Goal: Information Seeking & Learning: Learn about a topic

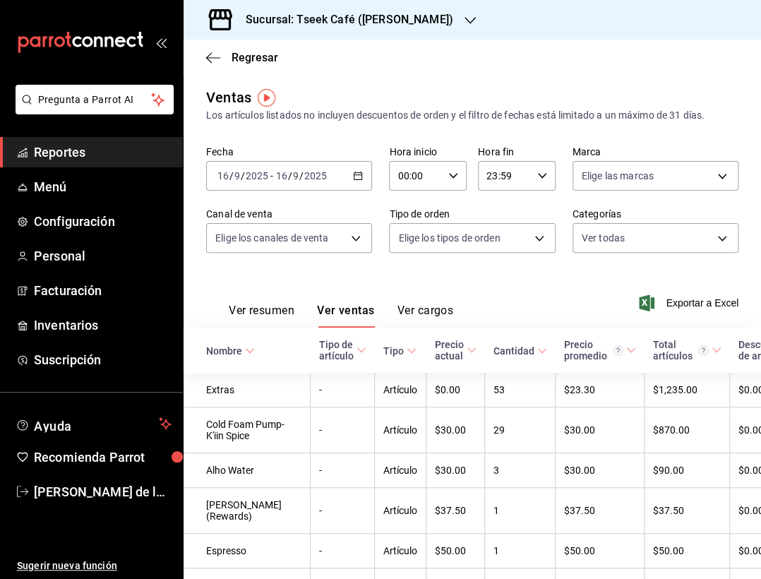
click at [117, 155] on span "Reportes" at bounding box center [103, 152] width 138 height 19
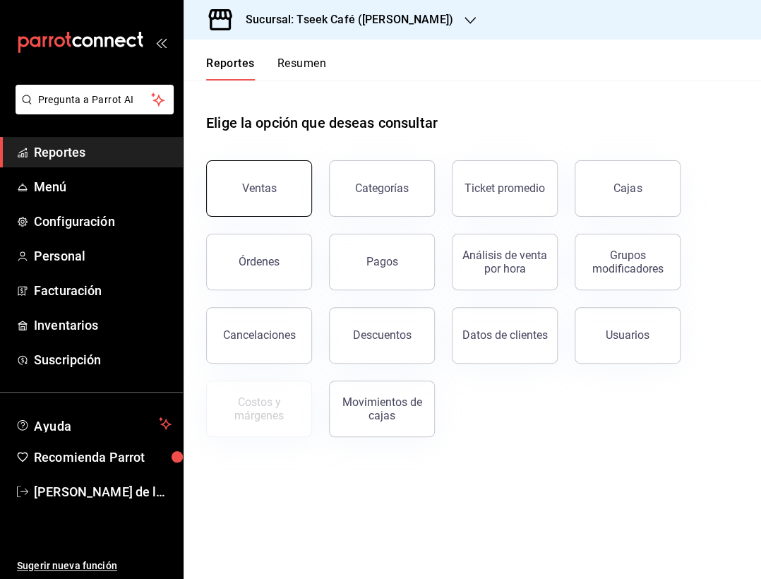
click at [298, 189] on button "Ventas" at bounding box center [259, 188] width 106 height 56
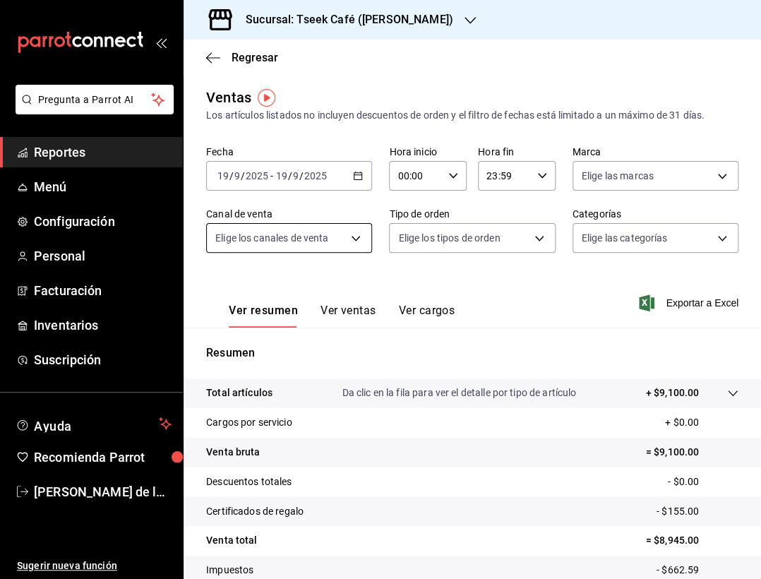
click at [289, 238] on body "Pregunta a Parrot AI Reportes Menú Configuración Personal Facturación Inventari…" at bounding box center [380, 289] width 761 height 579
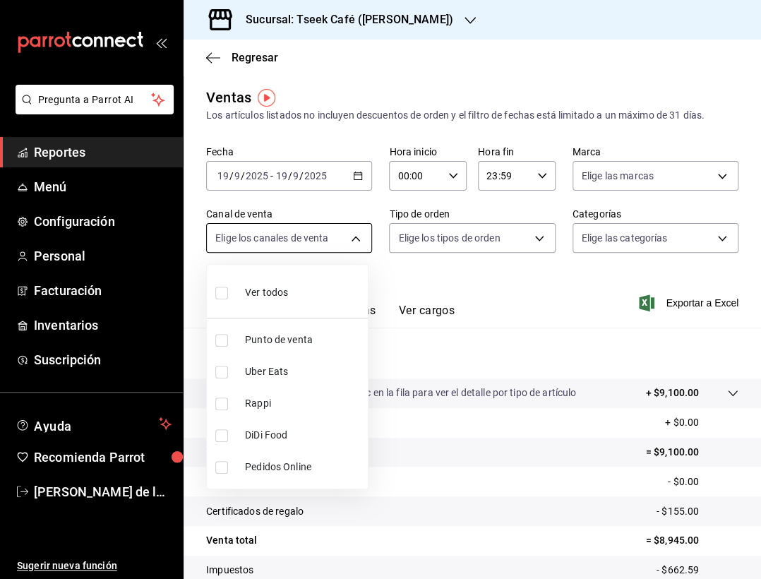
click at [289, 238] on div at bounding box center [380, 289] width 761 height 579
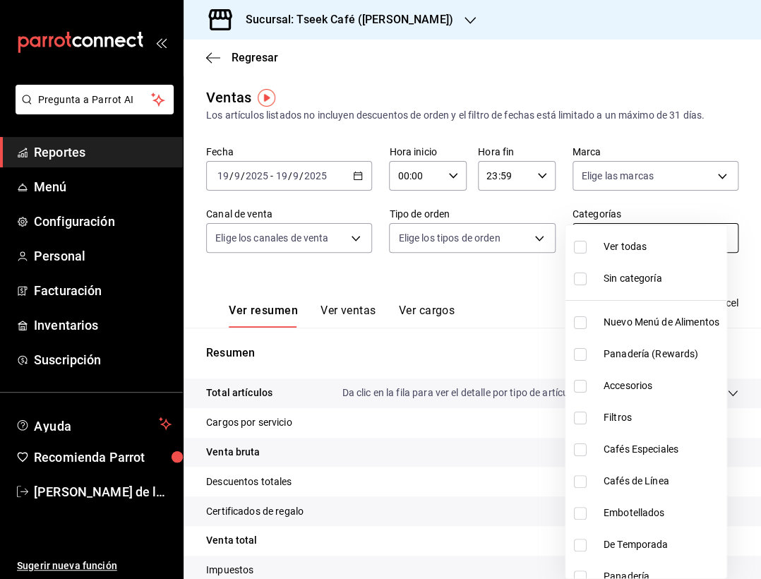
click at [611, 226] on body "Pregunta a Parrot AI Reportes Menú Configuración Personal Facturación Inventari…" at bounding box center [380, 289] width 761 height 579
click at [578, 250] on input "checkbox" at bounding box center [580, 247] width 13 height 13
checkbox input "true"
type input "e23fe89f-748d-402a-8ad0-1abd438b27ab,b700f245-0e76-4ede-b748-bb73a4dc10c3,8e562…"
checkbox input "true"
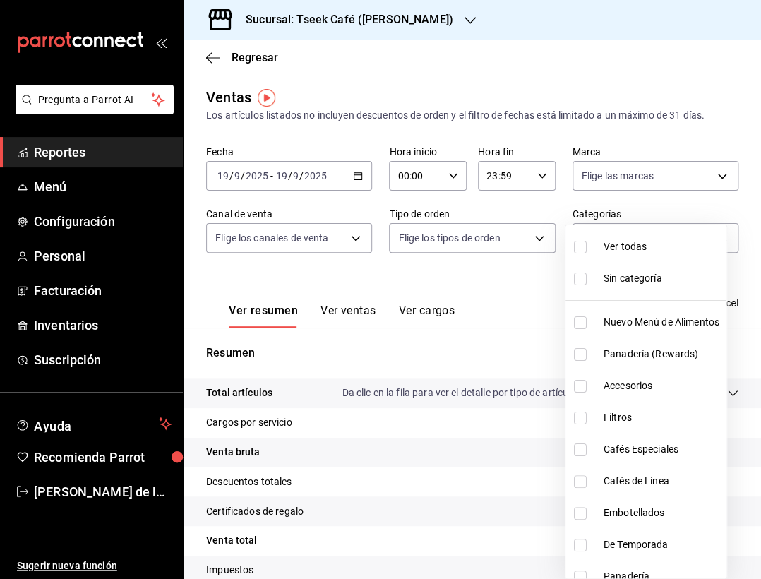
checkbox input "true"
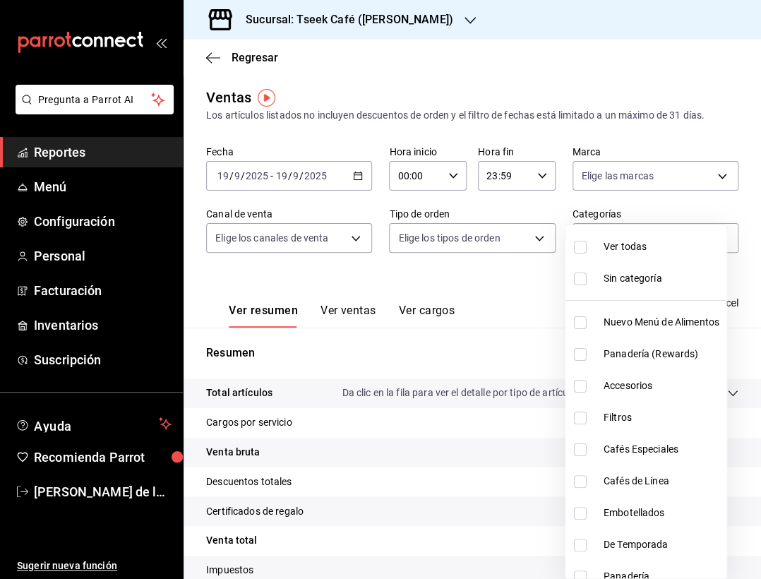
checkbox input "true"
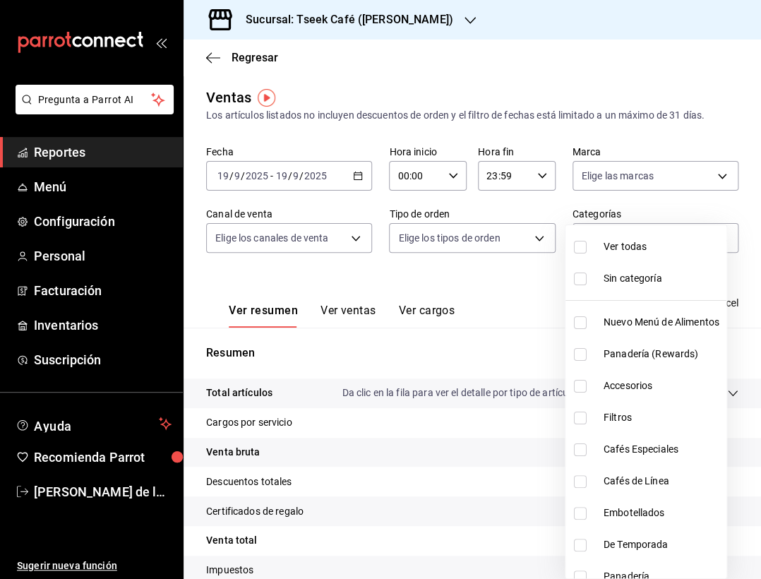
checkbox input "true"
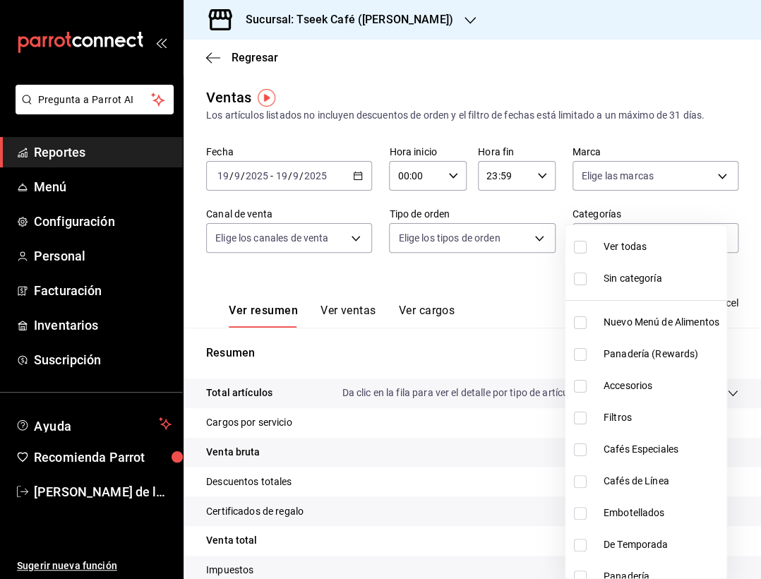
checkbox input "true"
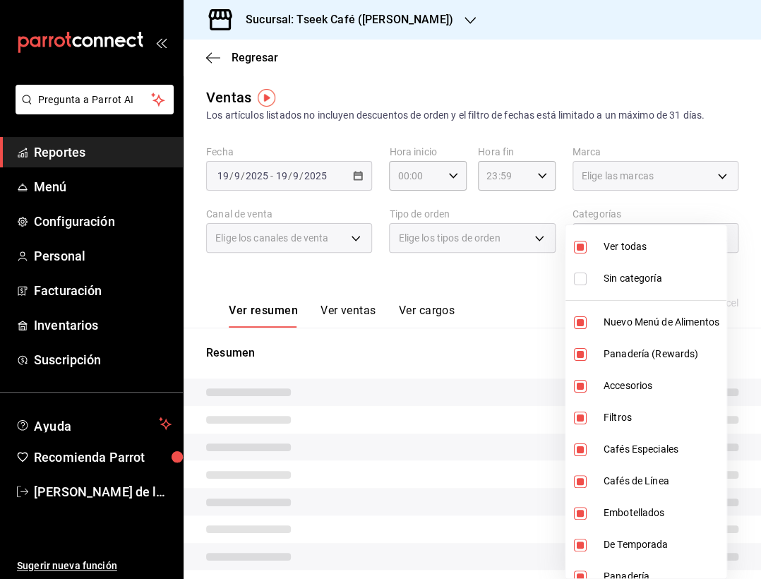
click at [578, 250] on input "checkbox" at bounding box center [580, 247] width 13 height 13
checkbox input "false"
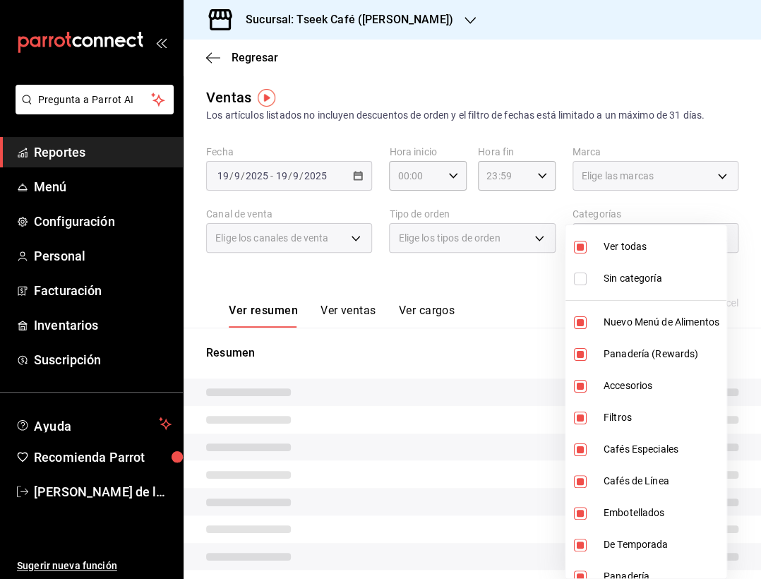
checkbox input "false"
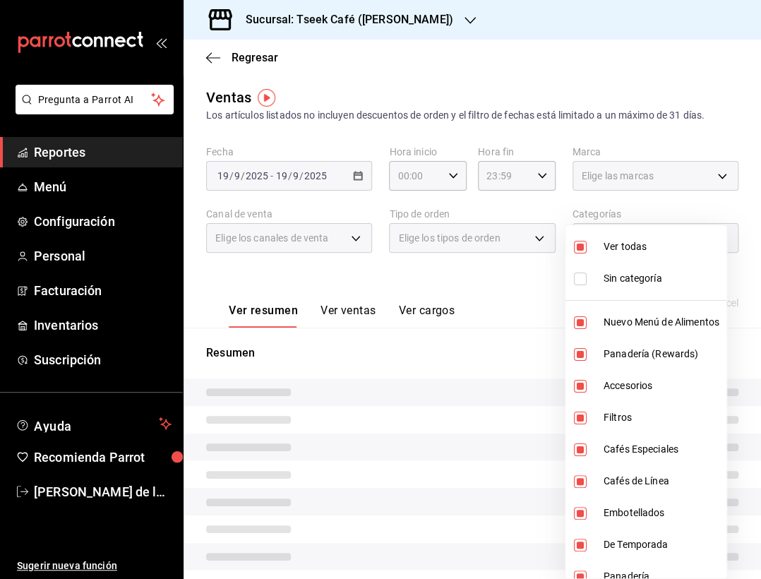
checkbox input "false"
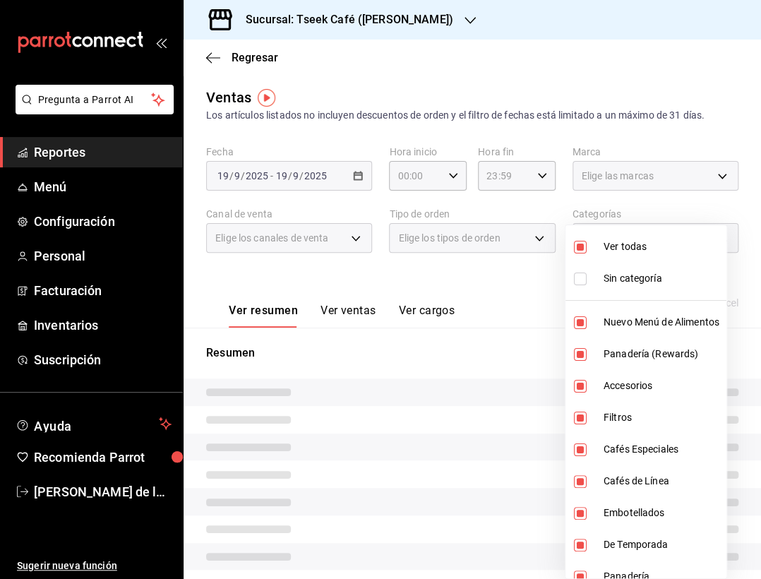
checkbox input "false"
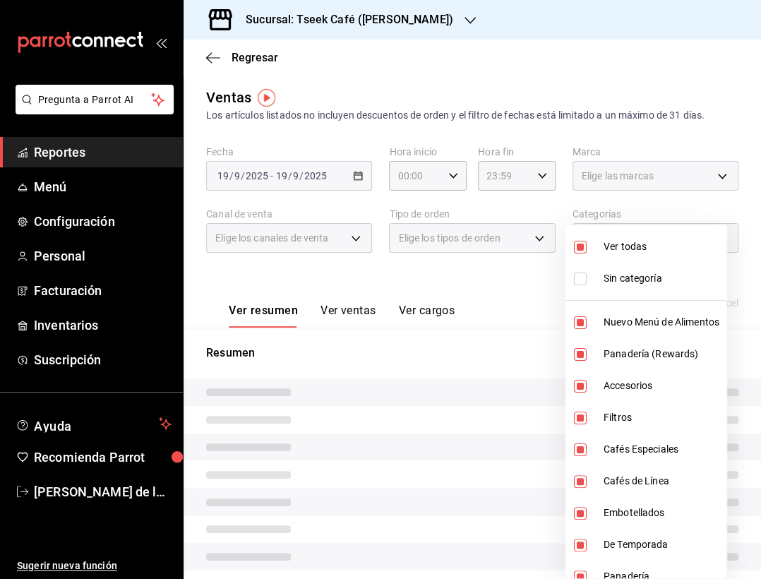
checkbox input "false"
click at [578, 250] on input "checkbox" at bounding box center [580, 247] width 13 height 13
checkbox input "true"
type input "e23fe89f-748d-402a-8ad0-1abd438b27ab,b700f245-0e76-4ede-b748-bb73a4dc10c3,8e562…"
checkbox input "true"
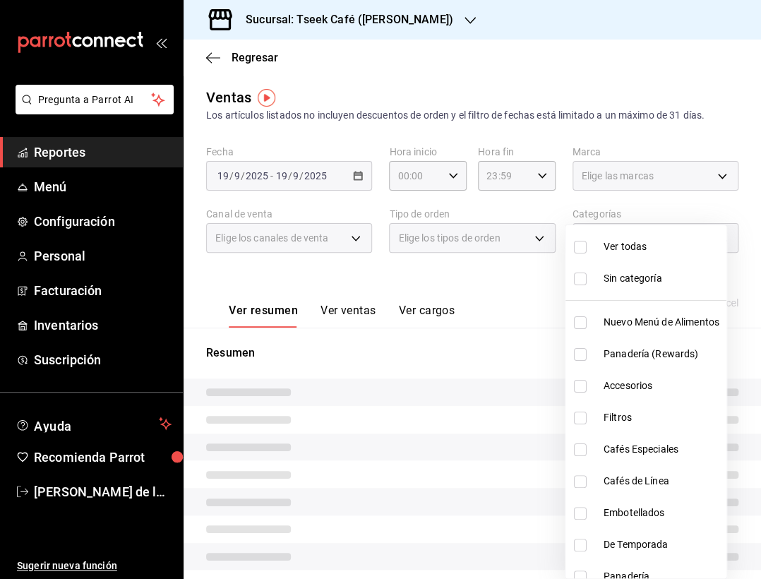
checkbox input "true"
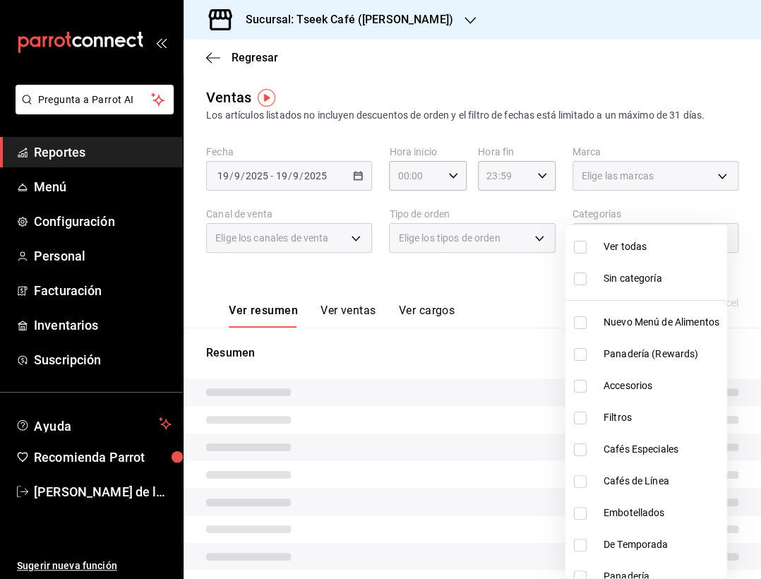
checkbox input "true"
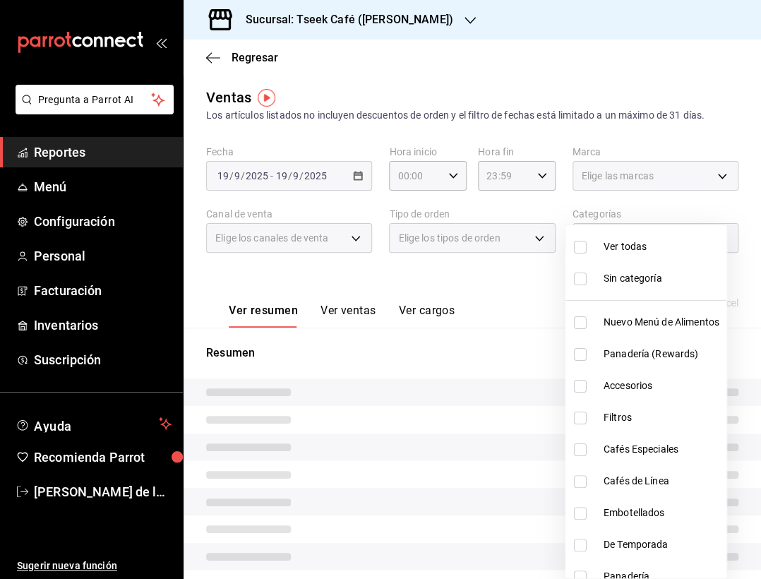
checkbox input "true"
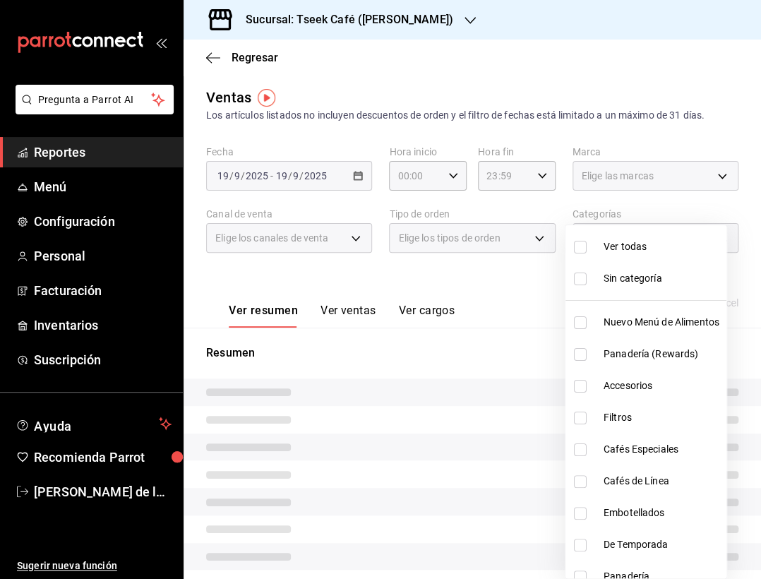
checkbox input "true"
click at [498, 279] on div at bounding box center [380, 289] width 761 height 579
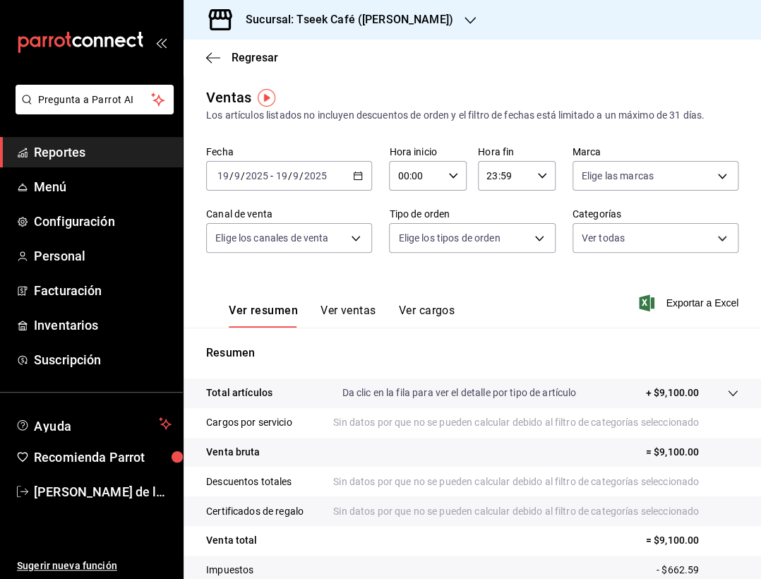
click at [276, 172] on input "19" at bounding box center [281, 175] width 13 height 11
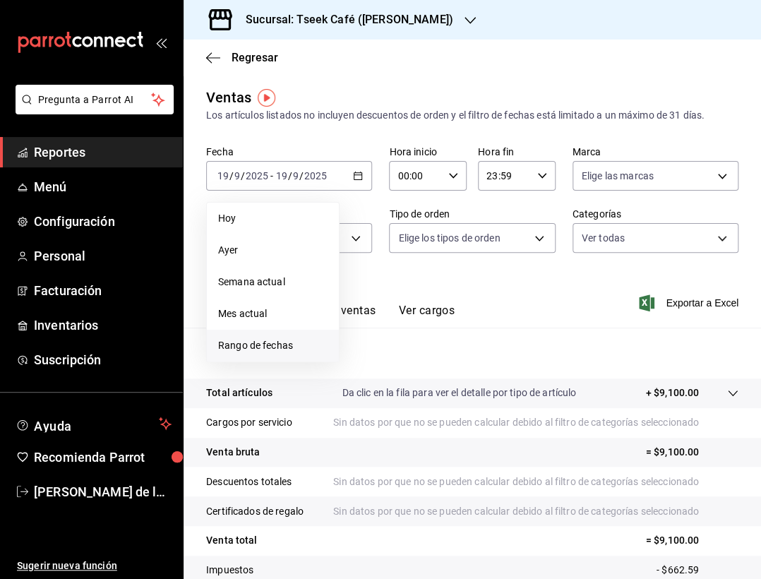
click at [246, 347] on span "Rango de fechas" at bounding box center [272, 345] width 109 height 15
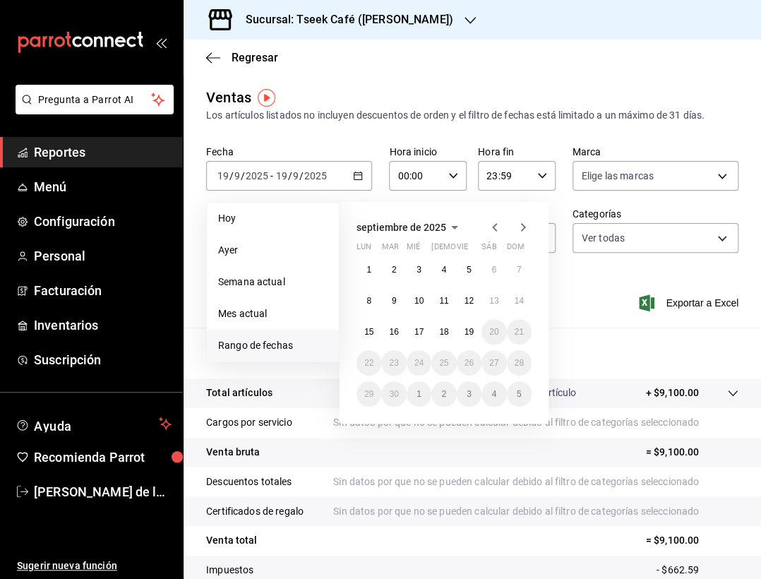
click at [496, 225] on icon "button" at bounding box center [494, 227] width 17 height 17
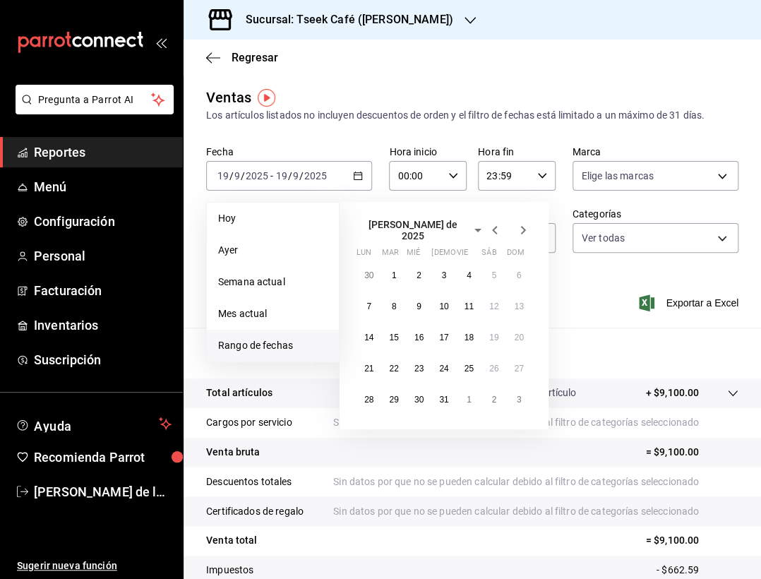
click at [496, 225] on icon "button" at bounding box center [494, 230] width 17 height 17
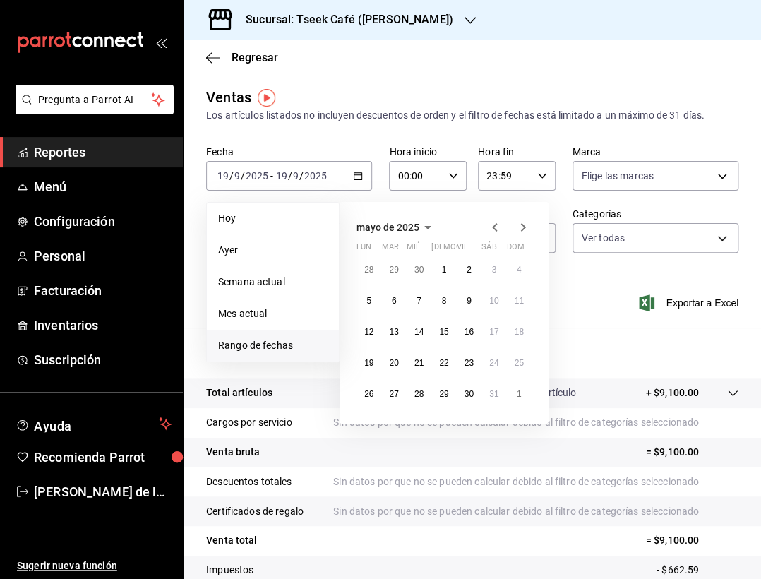
click at [496, 225] on icon "button" at bounding box center [494, 227] width 17 height 17
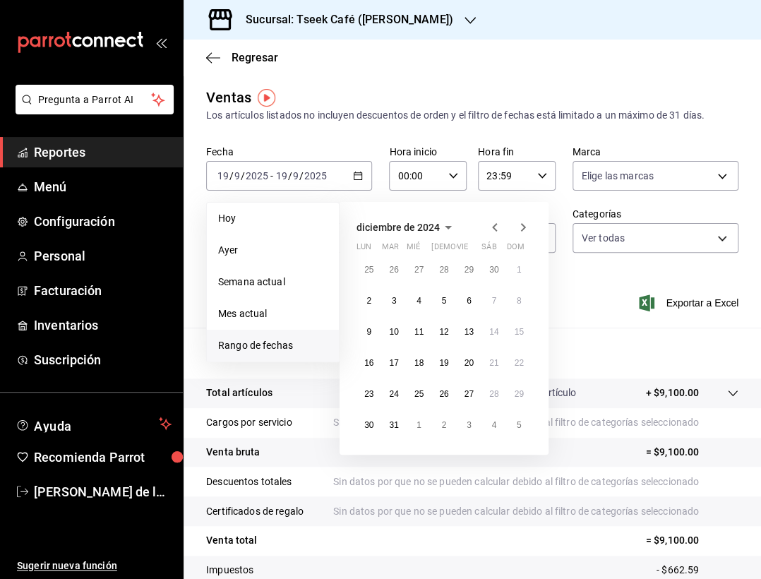
click at [496, 225] on icon "button" at bounding box center [494, 227] width 17 height 17
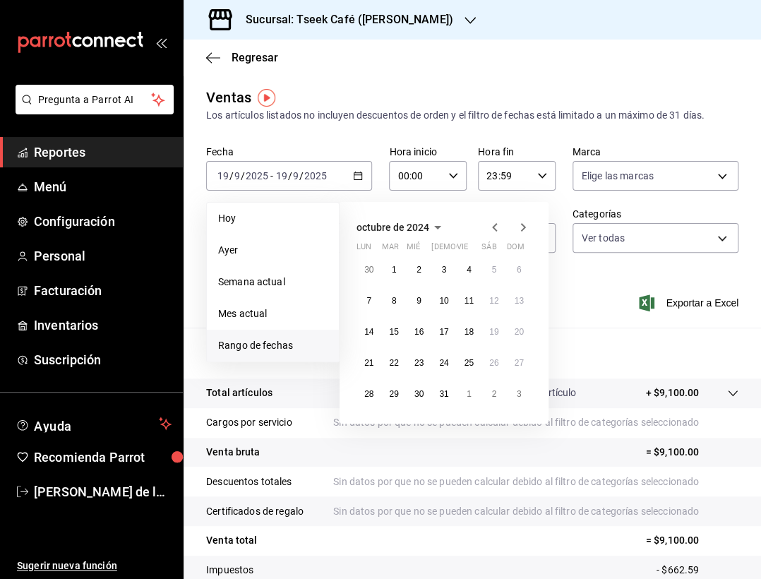
click at [496, 225] on icon "button" at bounding box center [494, 227] width 17 height 17
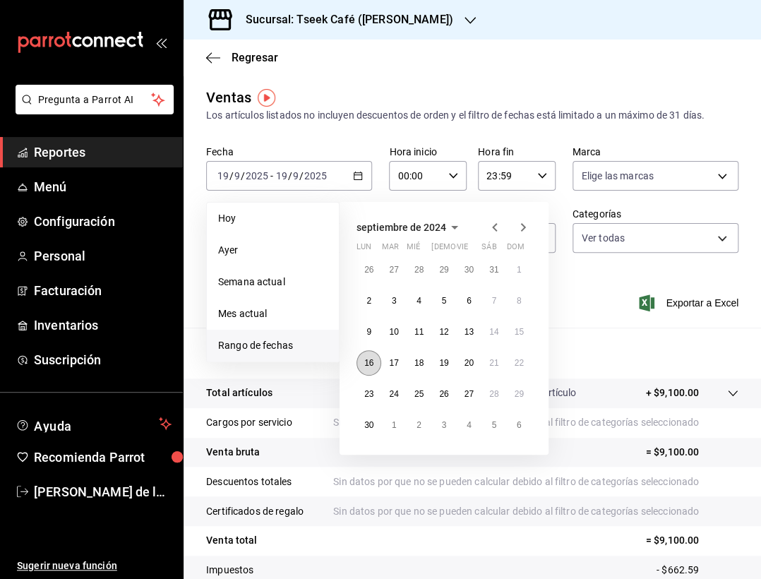
click at [378, 357] on button "16" at bounding box center [369, 362] width 25 height 25
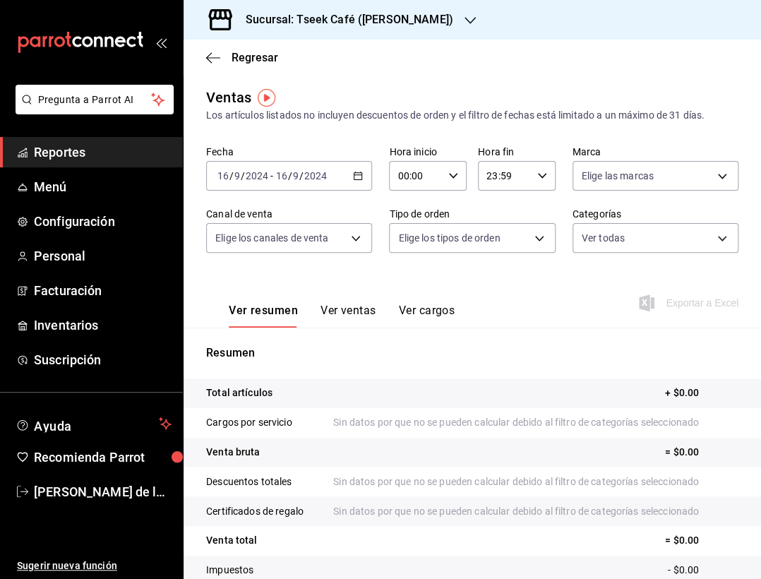
click at [333, 304] on button "Ver ventas" at bounding box center [349, 316] width 56 height 24
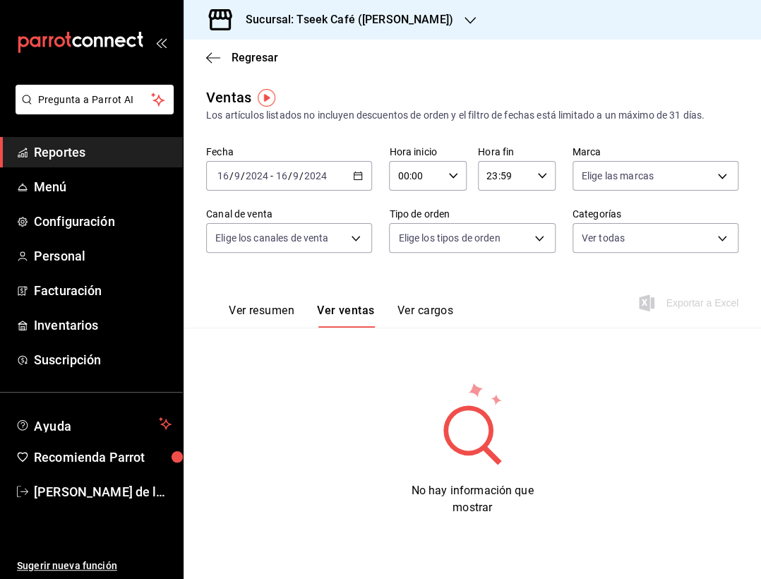
drag, startPoint x: 268, startPoint y: 301, endPoint x: 258, endPoint y: 313, distance: 16.0
click at [258, 313] on div "Ver resumen Ver ventas Ver cargos" at bounding box center [329, 307] width 247 height 41
click at [258, 313] on button "Ver resumen" at bounding box center [262, 316] width 66 height 24
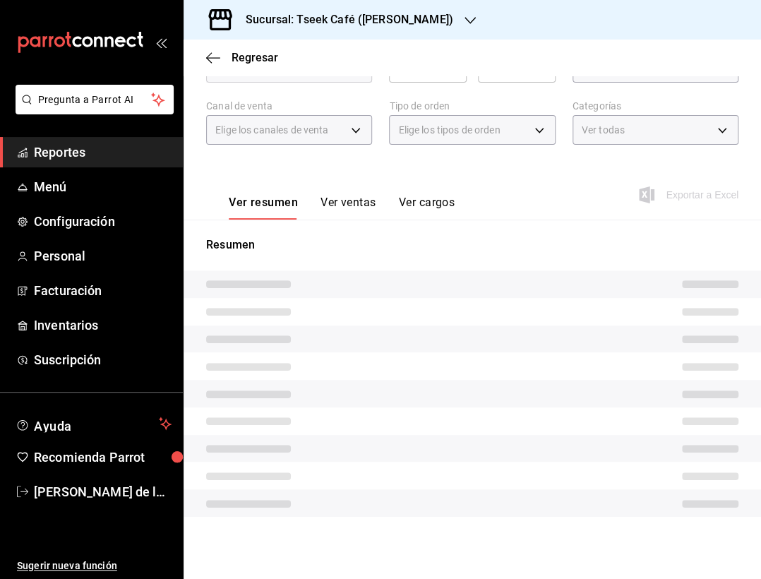
scroll to position [97, 0]
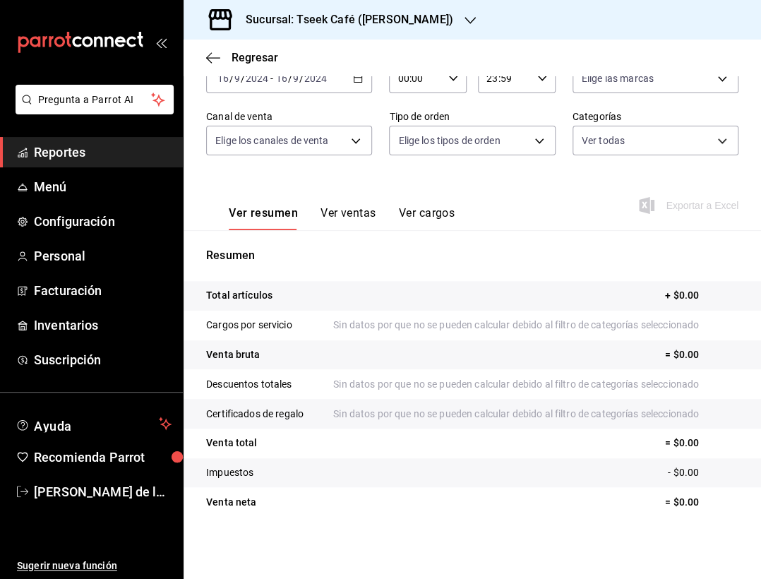
click at [309, 17] on h3 "Sucursal: Tseek Café ([PERSON_NAME])" at bounding box center [343, 19] width 219 height 17
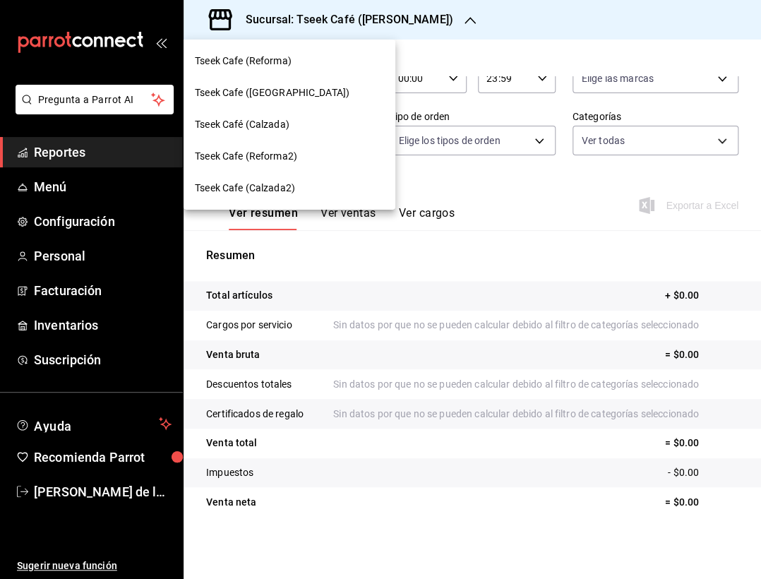
click at [302, 61] on div "Tseek Cafe (Reforma)" at bounding box center [289, 61] width 189 height 15
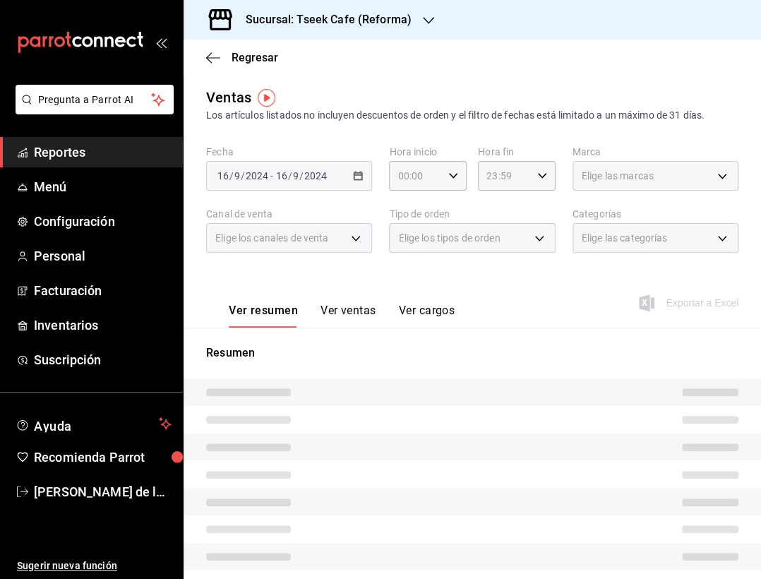
click at [353, 320] on button "Ver ventas" at bounding box center [349, 316] width 56 height 24
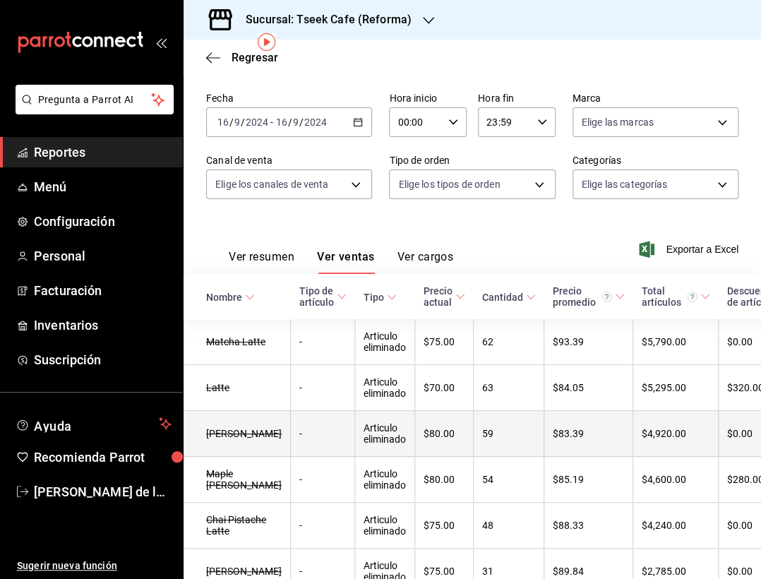
scroll to position [52, 0]
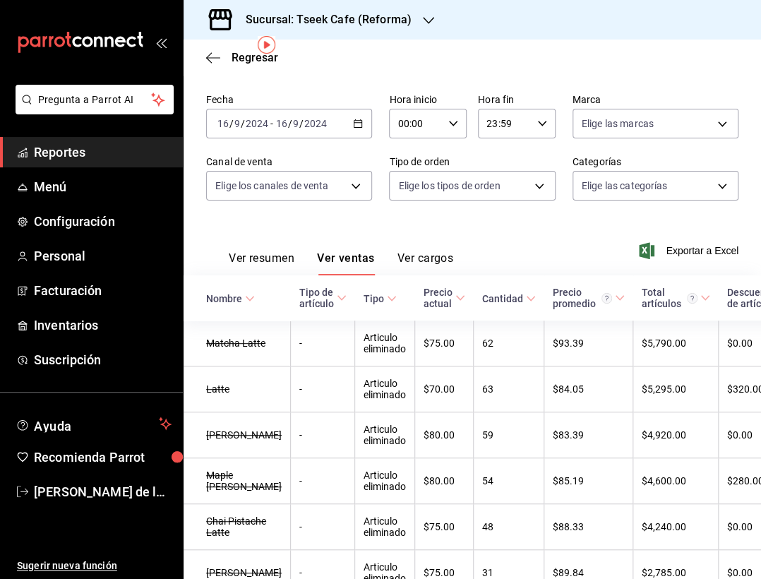
click at [292, 125] on input "9" at bounding box center [295, 123] width 7 height 11
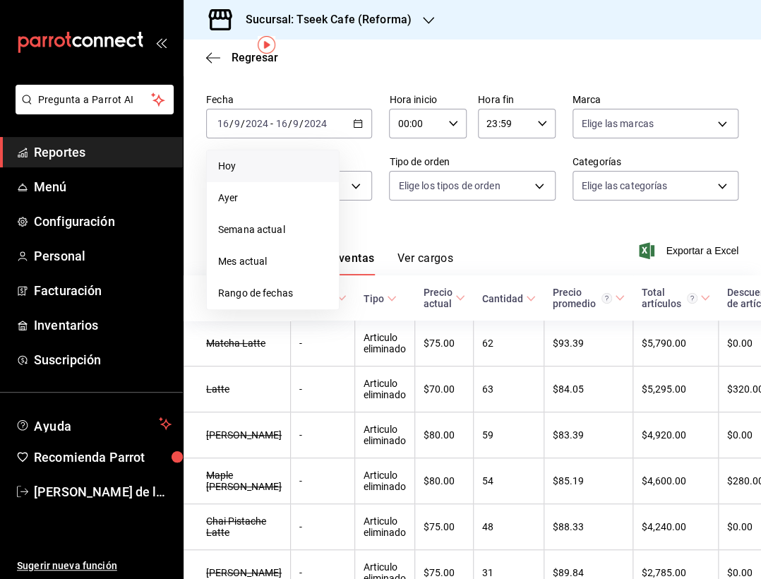
click at [261, 163] on span "Hoy" at bounding box center [272, 166] width 109 height 15
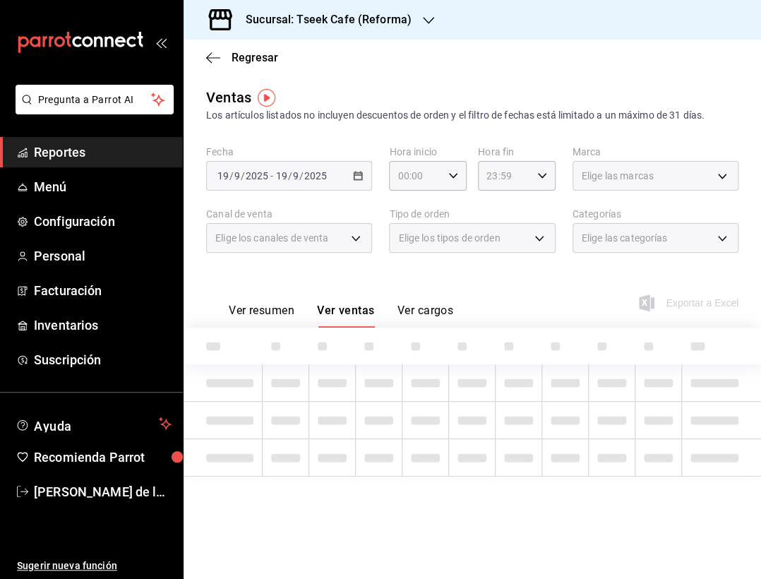
click at [347, 176] on div "[DATE] [DATE] - [DATE] [DATE]" at bounding box center [289, 176] width 166 height 30
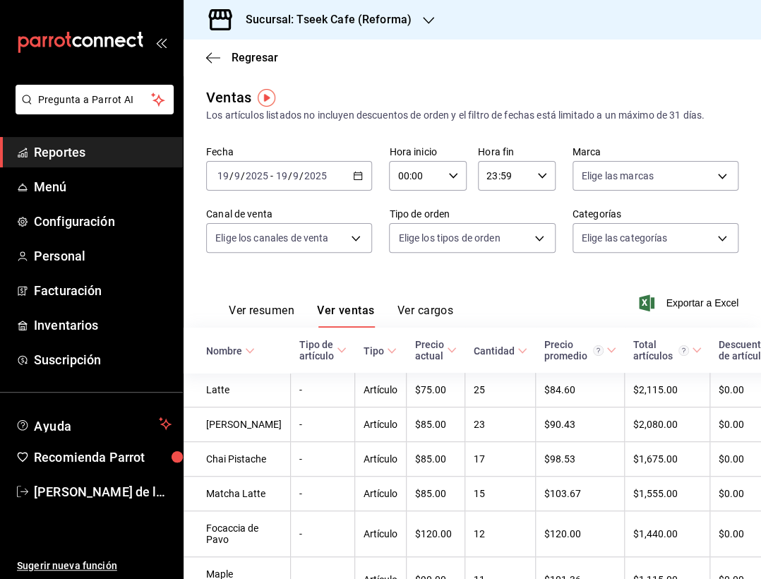
click at [235, 174] on input "9" at bounding box center [237, 175] width 7 height 11
click at [356, 178] on icon "button" at bounding box center [358, 176] width 10 height 10
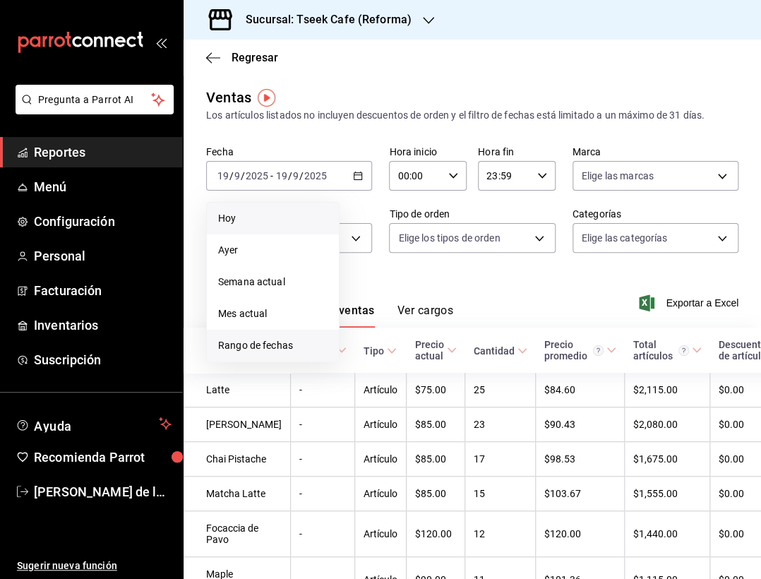
click at [263, 336] on li "Rango de fechas" at bounding box center [273, 346] width 132 height 32
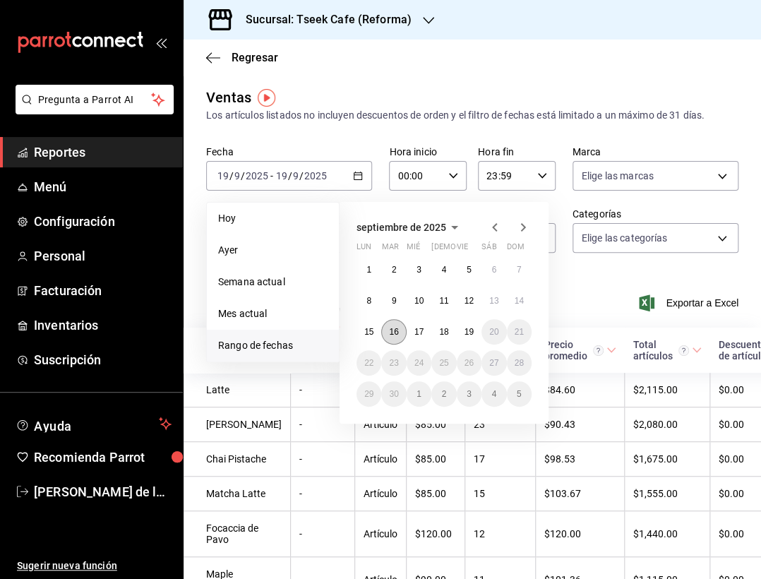
click at [392, 327] on abbr "16" at bounding box center [393, 332] width 9 height 10
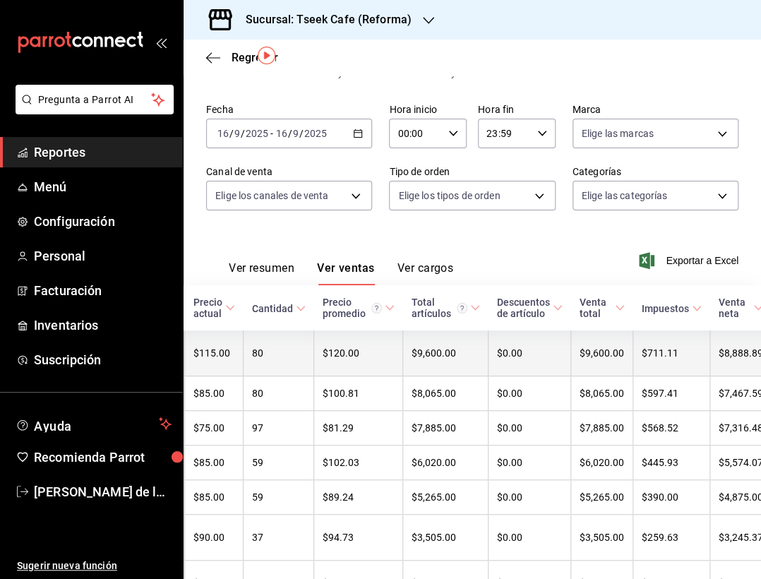
scroll to position [0, 223]
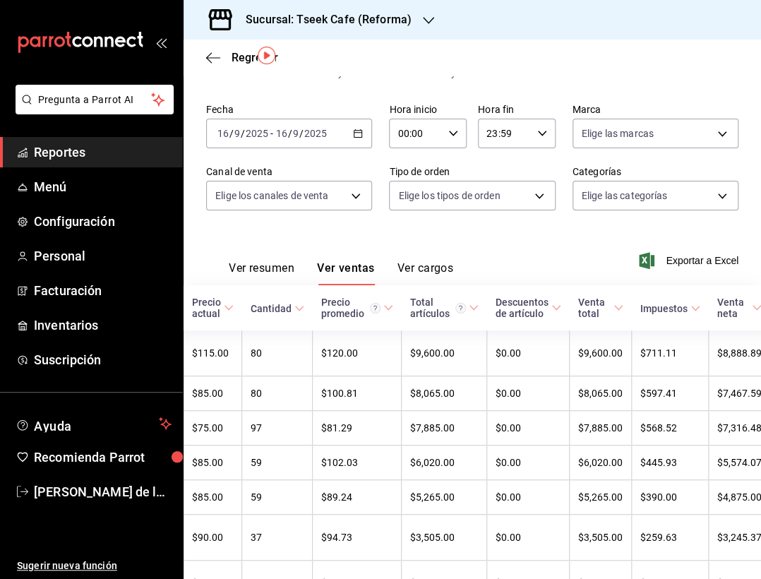
click at [296, 137] on input "9" at bounding box center [295, 133] width 7 height 11
click at [356, 19] on h3 "Sucursal: Tseek Cafe (Reforma)" at bounding box center [322, 19] width 177 height 17
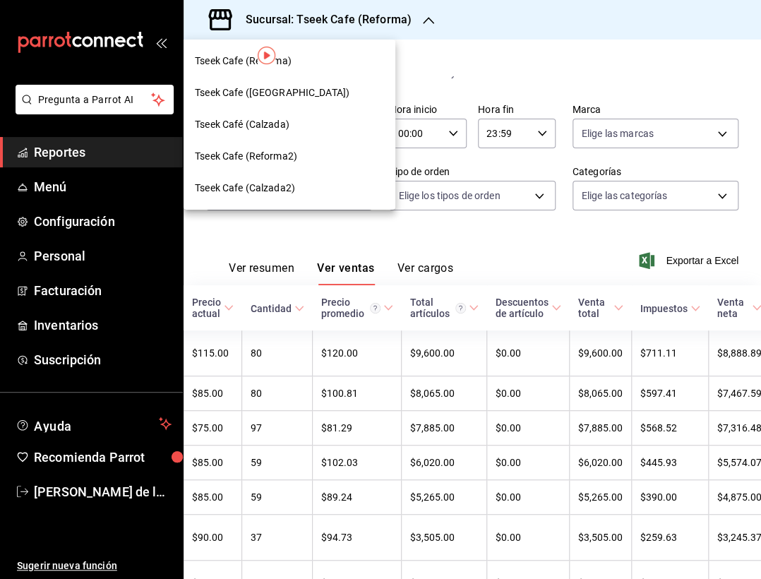
click at [329, 93] on div "Tseek Cafe ([GEOGRAPHIC_DATA])" at bounding box center [289, 92] width 189 height 15
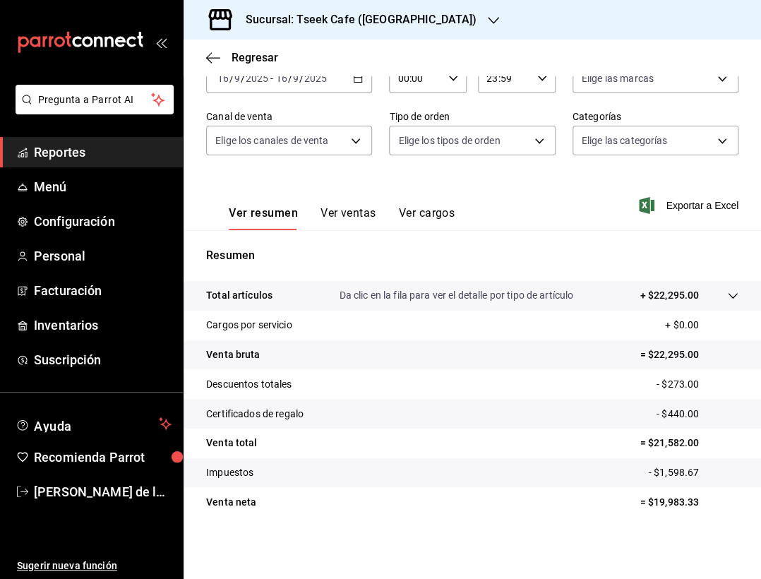
scroll to position [95, 0]
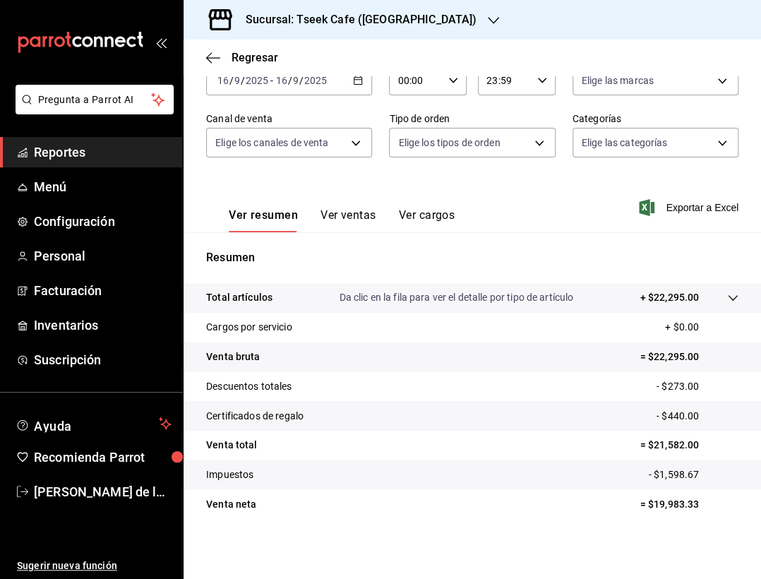
click at [353, 215] on button "Ver ventas" at bounding box center [349, 220] width 56 height 24
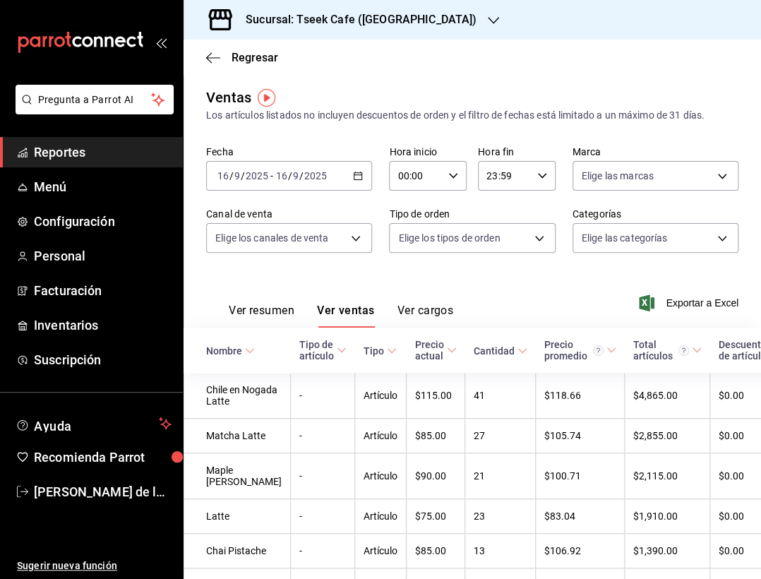
click at [378, 28] on h3 "Sucursal: Tseek Cafe ([GEOGRAPHIC_DATA])" at bounding box center [355, 19] width 242 height 17
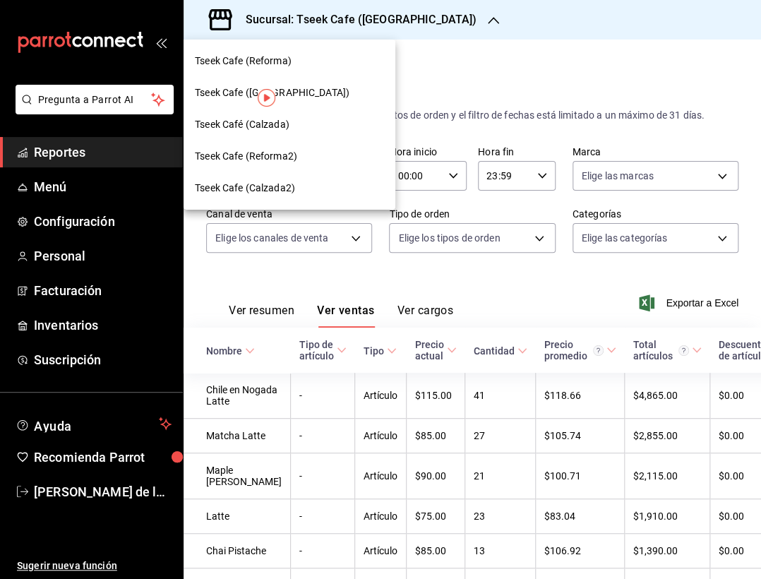
click at [354, 128] on div "Tseek Café (Calzada)" at bounding box center [289, 124] width 189 height 15
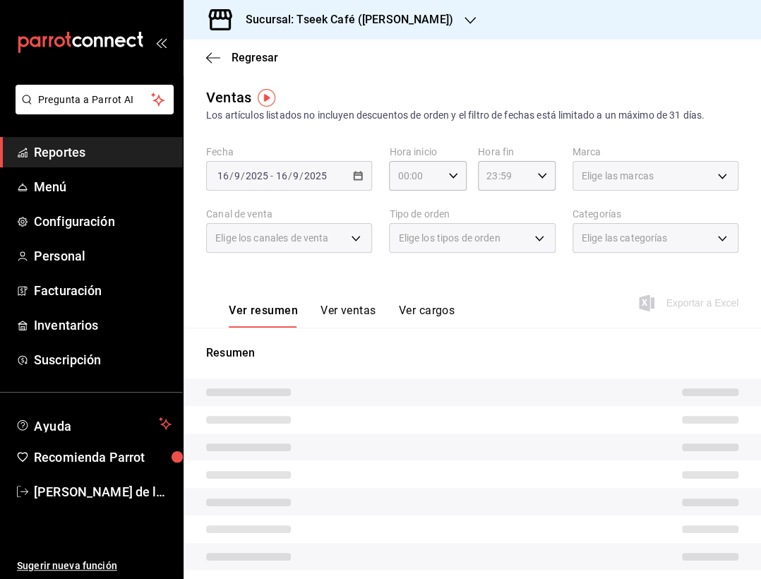
click at [369, 309] on button "Ver ventas" at bounding box center [349, 316] width 56 height 24
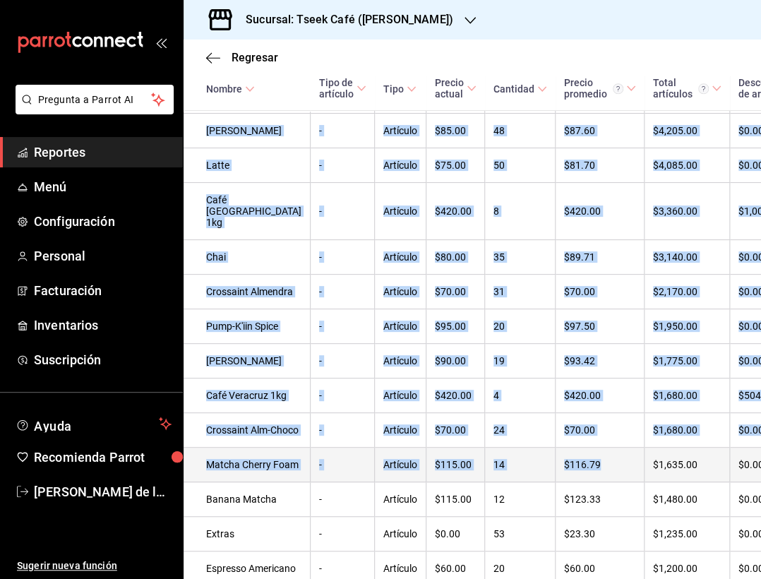
scroll to position [479, 0]
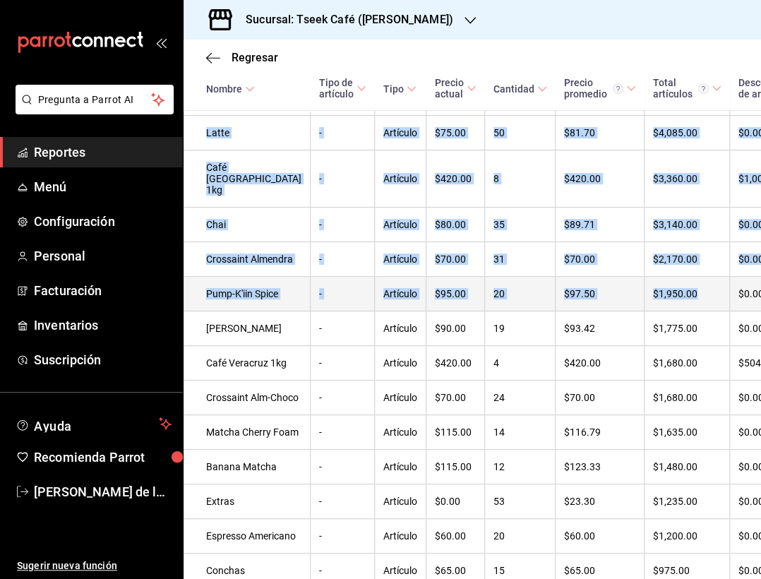
drag, startPoint x: 655, startPoint y: 400, endPoint x: 653, endPoint y: 340, distance: 60.0
click at [653, 340] on tbody "Matcha Latte - Artículo $85.00 116 $102.03 $11,835.00 $0.00 $11,835.00 $860.00 …" at bounding box center [611, 288] width 855 height 737
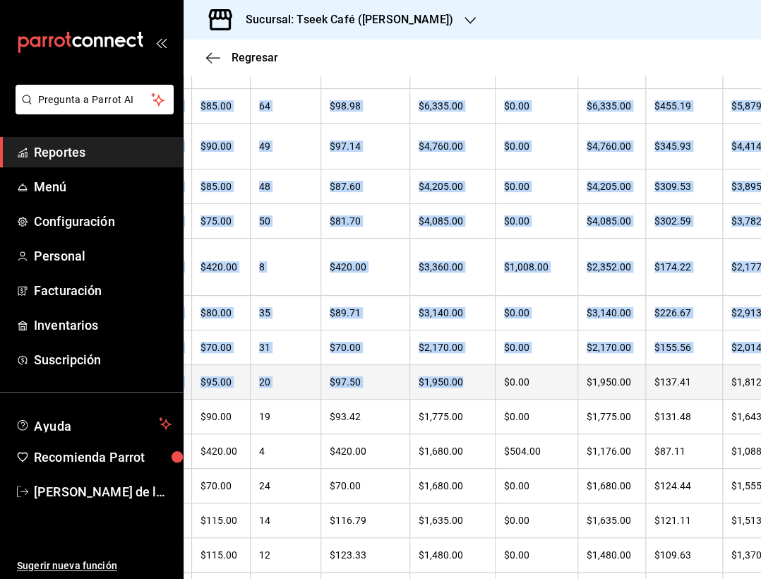
scroll to position [0, 0]
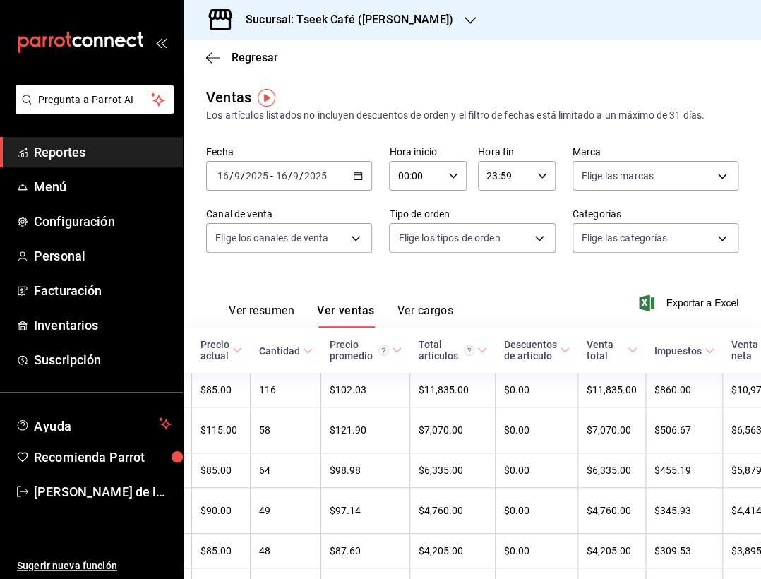
click at [653, 340] on th "Impuestos" at bounding box center [684, 350] width 77 height 45
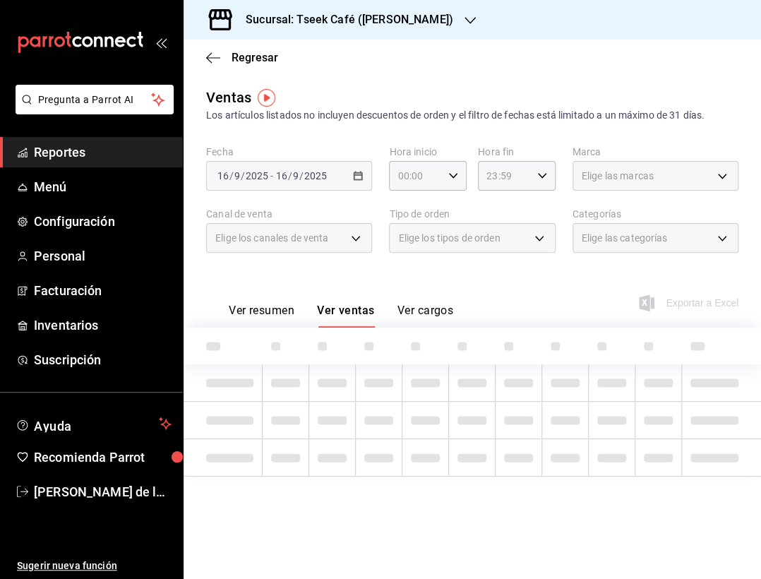
click at [356, 309] on button "Ver ventas" at bounding box center [346, 316] width 58 height 24
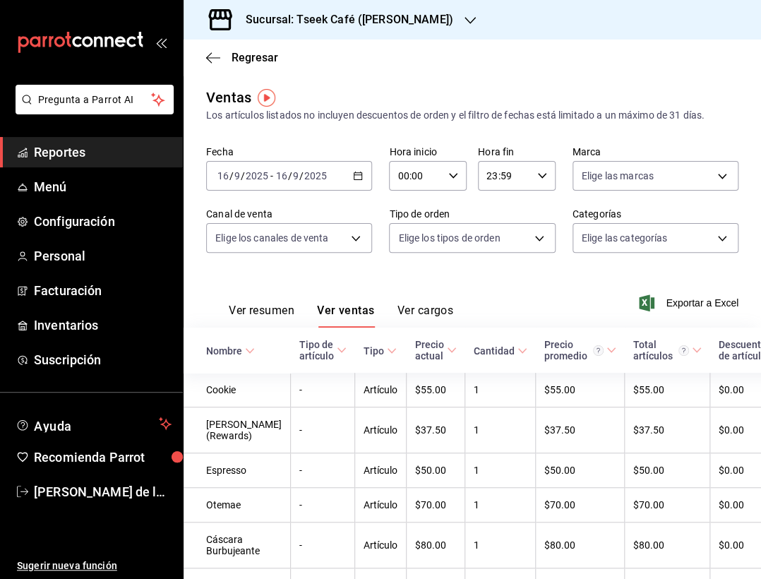
click at [328, 17] on h3 "Sucursal: Tseek Café ([PERSON_NAME])" at bounding box center [343, 19] width 219 height 17
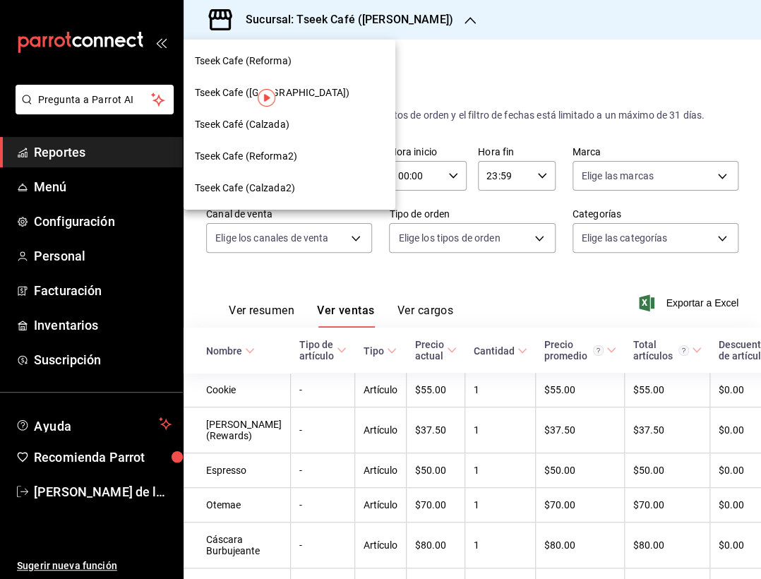
click at [328, 17] on div at bounding box center [380, 289] width 761 height 579
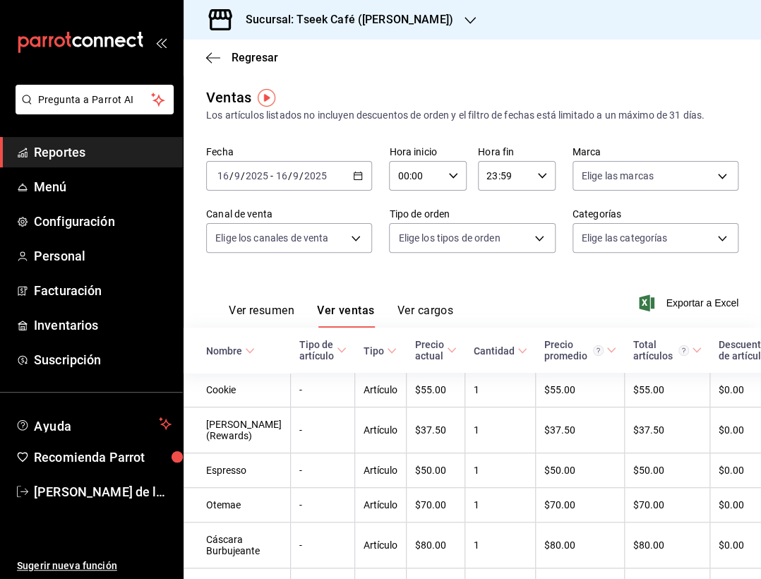
click at [328, 17] on h3 "Sucursal: Tseek Café ([PERSON_NAME])" at bounding box center [343, 19] width 219 height 17
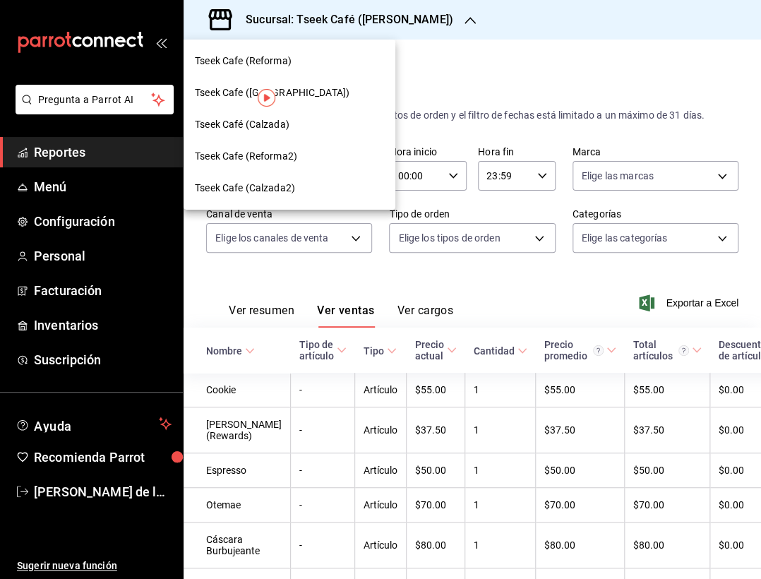
click at [317, 90] on div "Tseek Cafe ([GEOGRAPHIC_DATA])" at bounding box center [289, 92] width 189 height 15
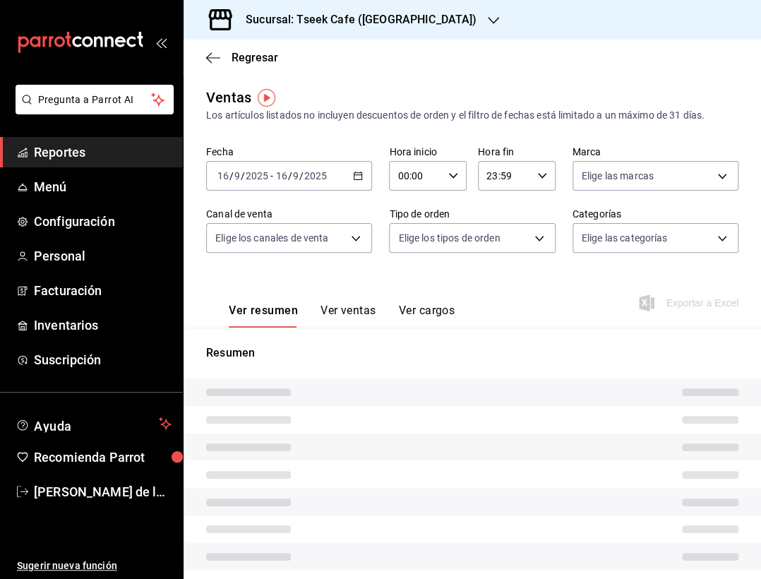
click at [339, 314] on button "Ver ventas" at bounding box center [349, 316] width 56 height 24
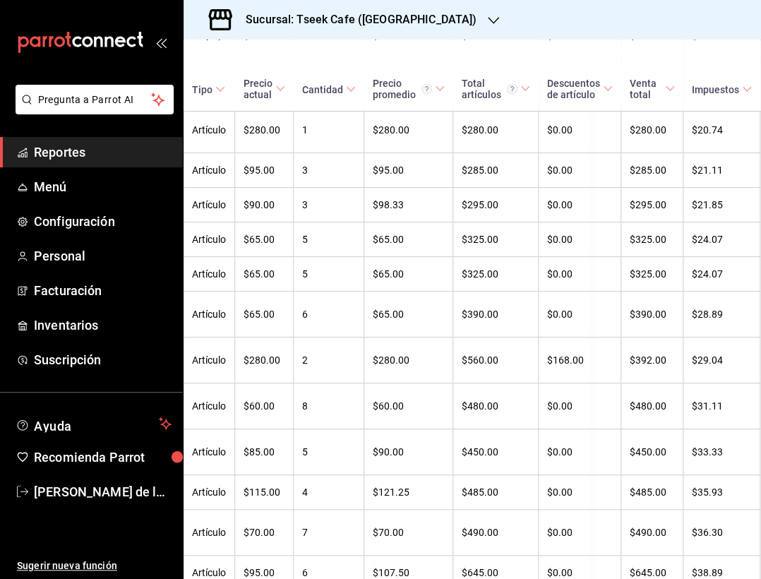
scroll to position [849, 172]
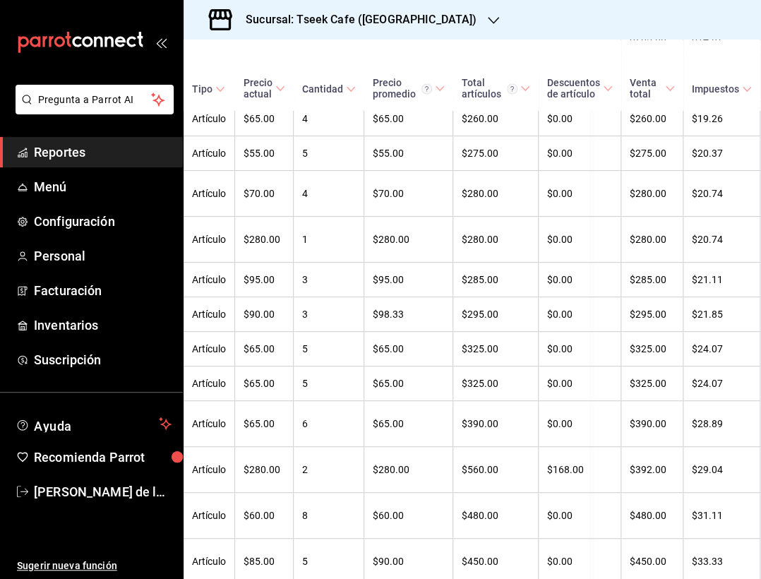
click at [325, 22] on h3 "Sucursal: Tseek Cafe ([GEOGRAPHIC_DATA])" at bounding box center [355, 19] width 242 height 17
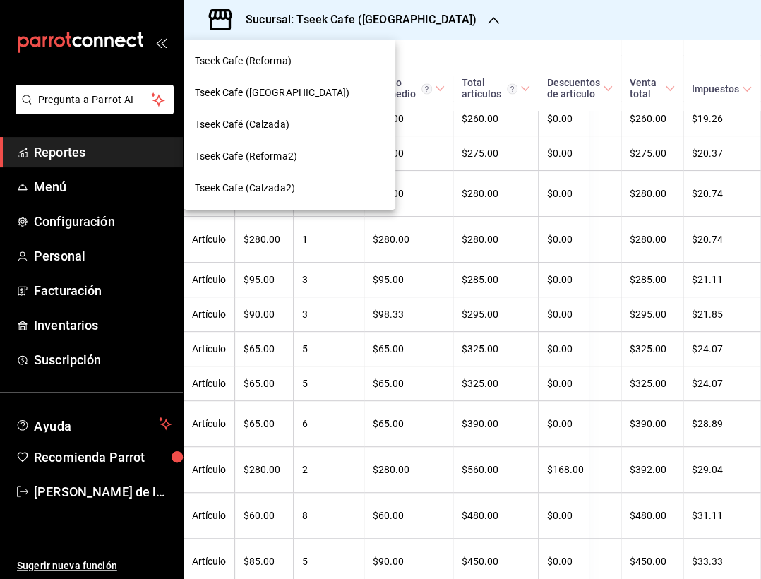
click at [318, 67] on div "Tseek Cafe (Reforma)" at bounding box center [289, 61] width 189 height 15
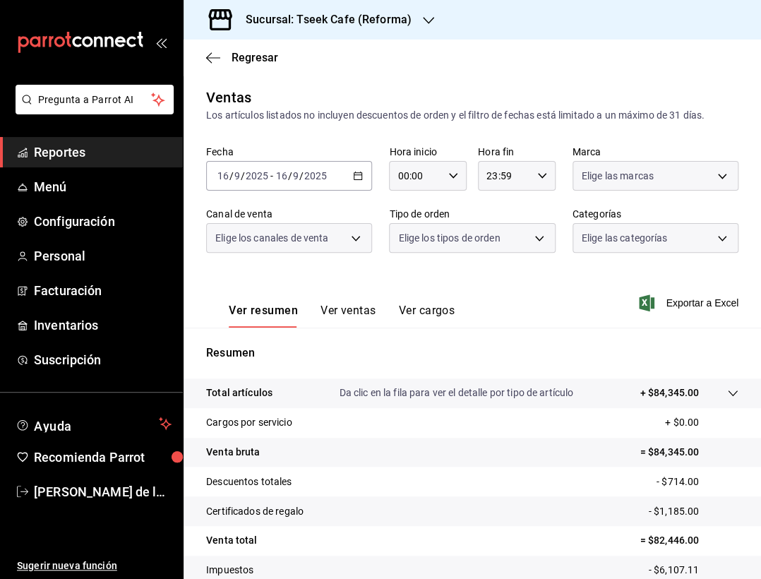
scroll to position [76, 0]
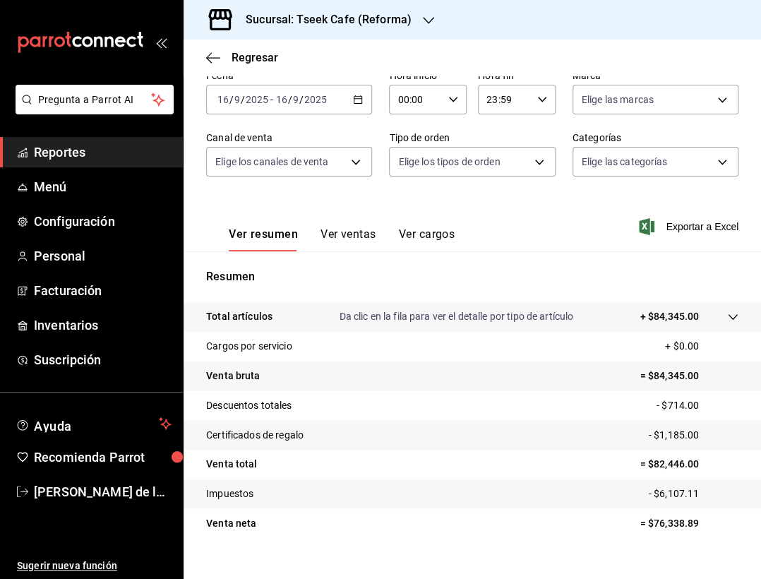
click at [360, 239] on button "Ver ventas" at bounding box center [349, 239] width 56 height 24
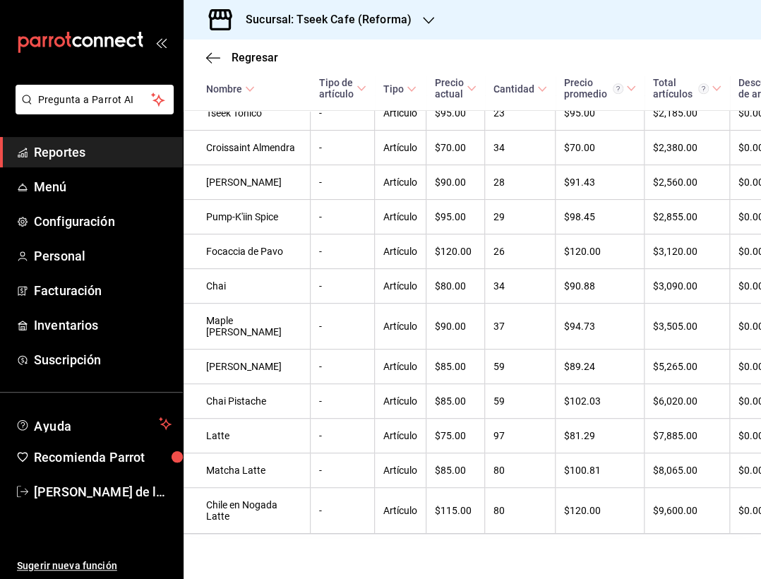
scroll to position [2723, 0]
